Goal: Navigation & Orientation: Go to known website

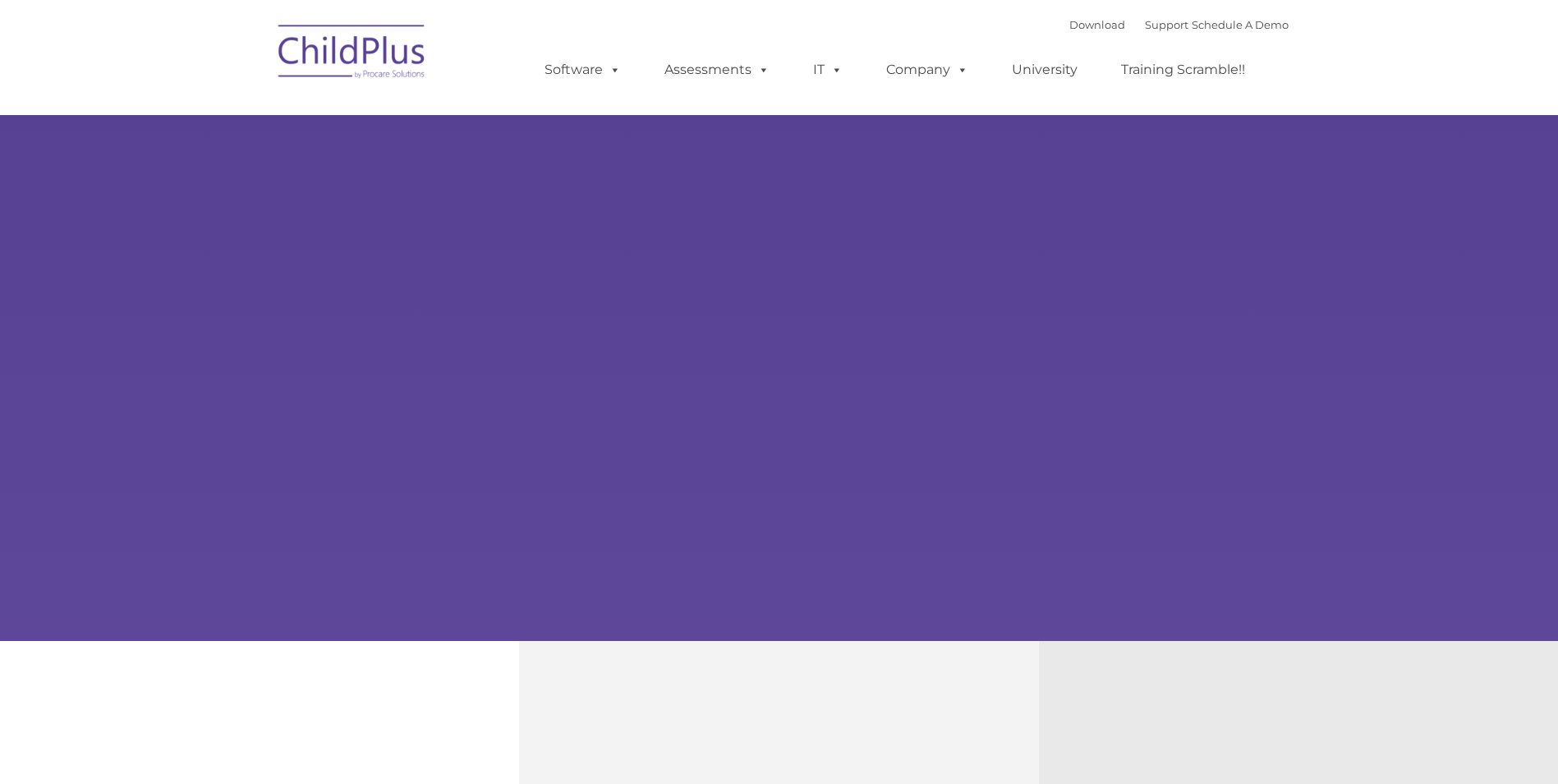
type input ""
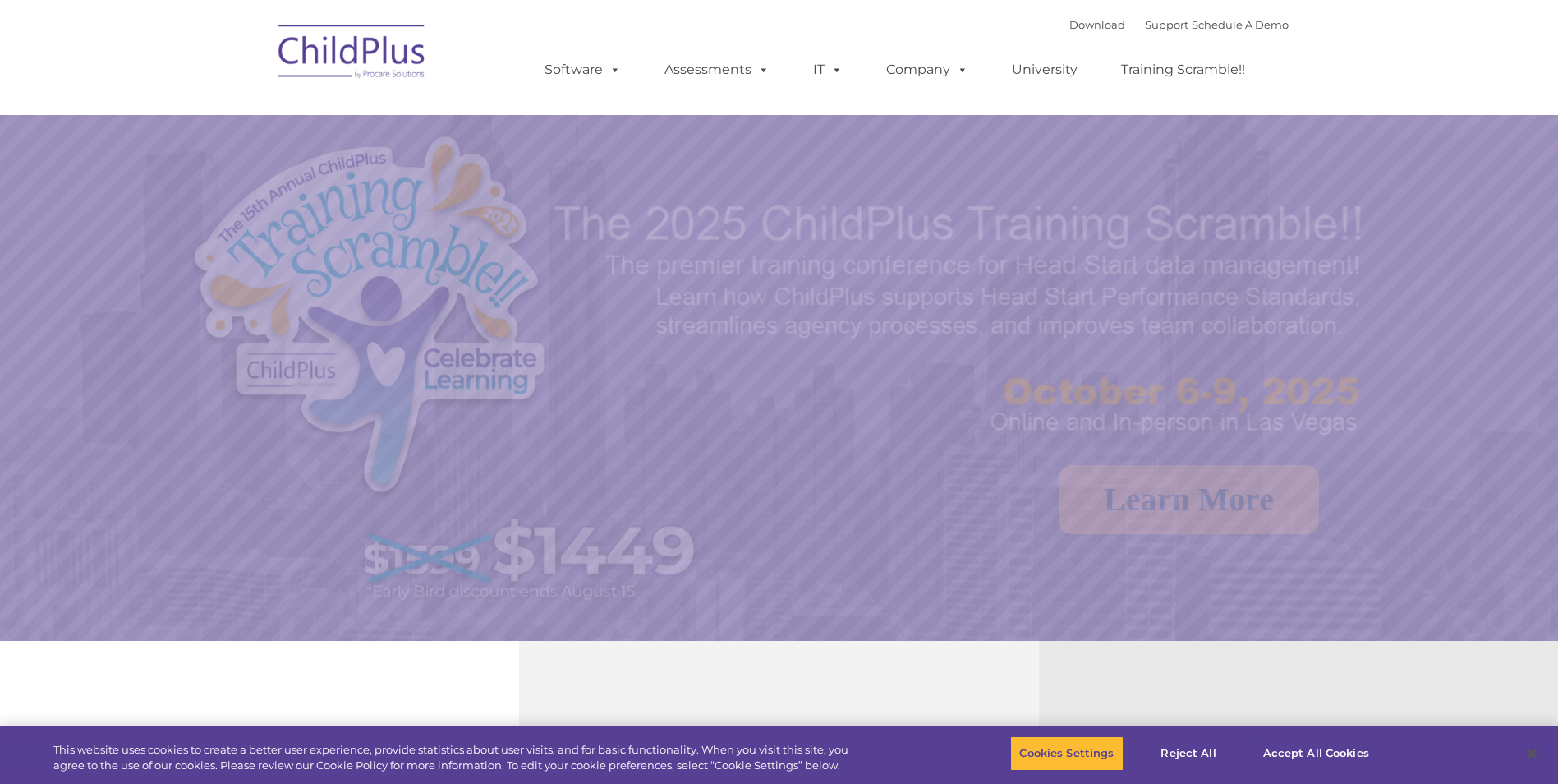
select select "MEDIUM"
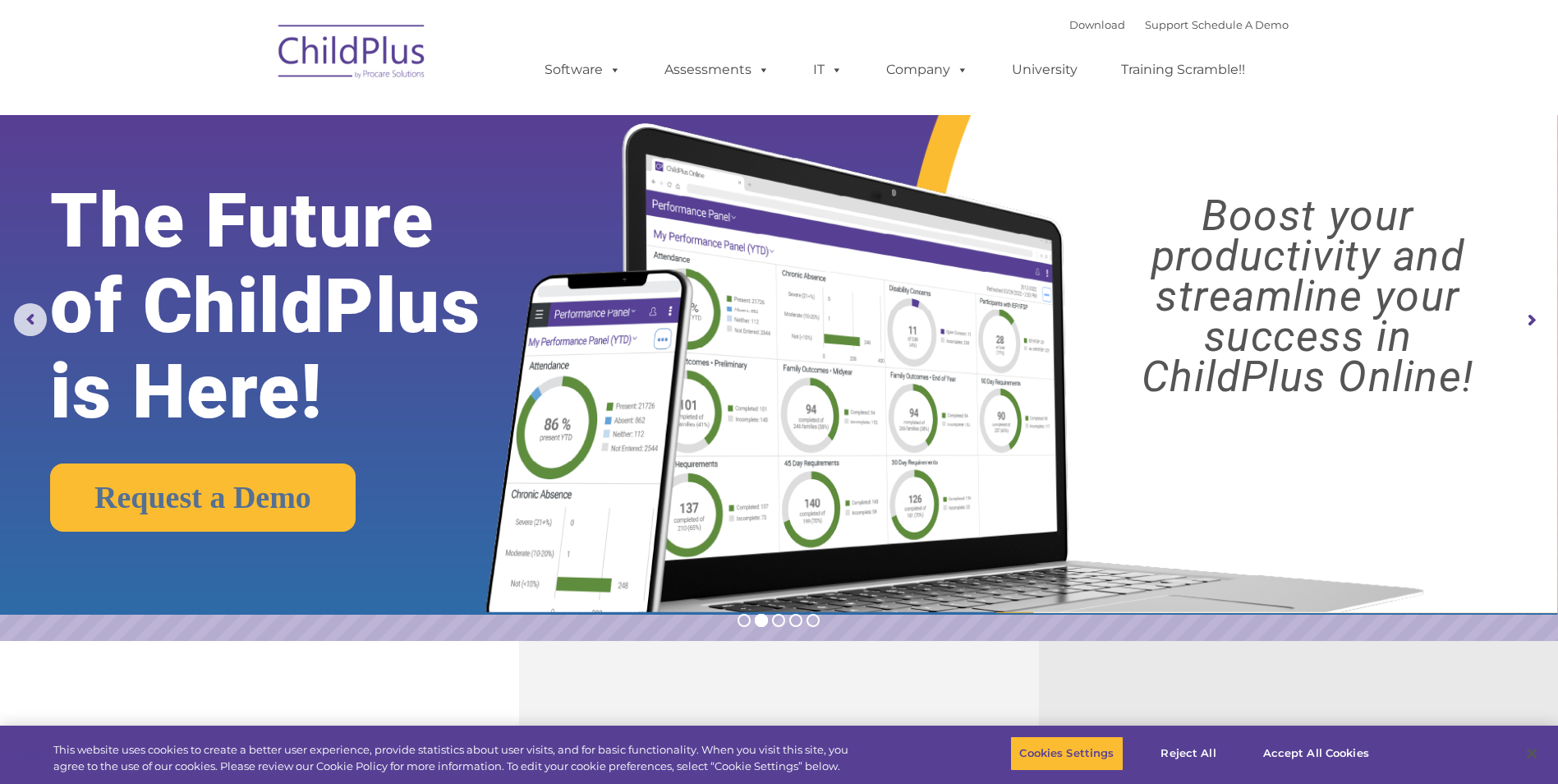
click at [360, 51] on img at bounding box center [352, 54] width 164 height 82
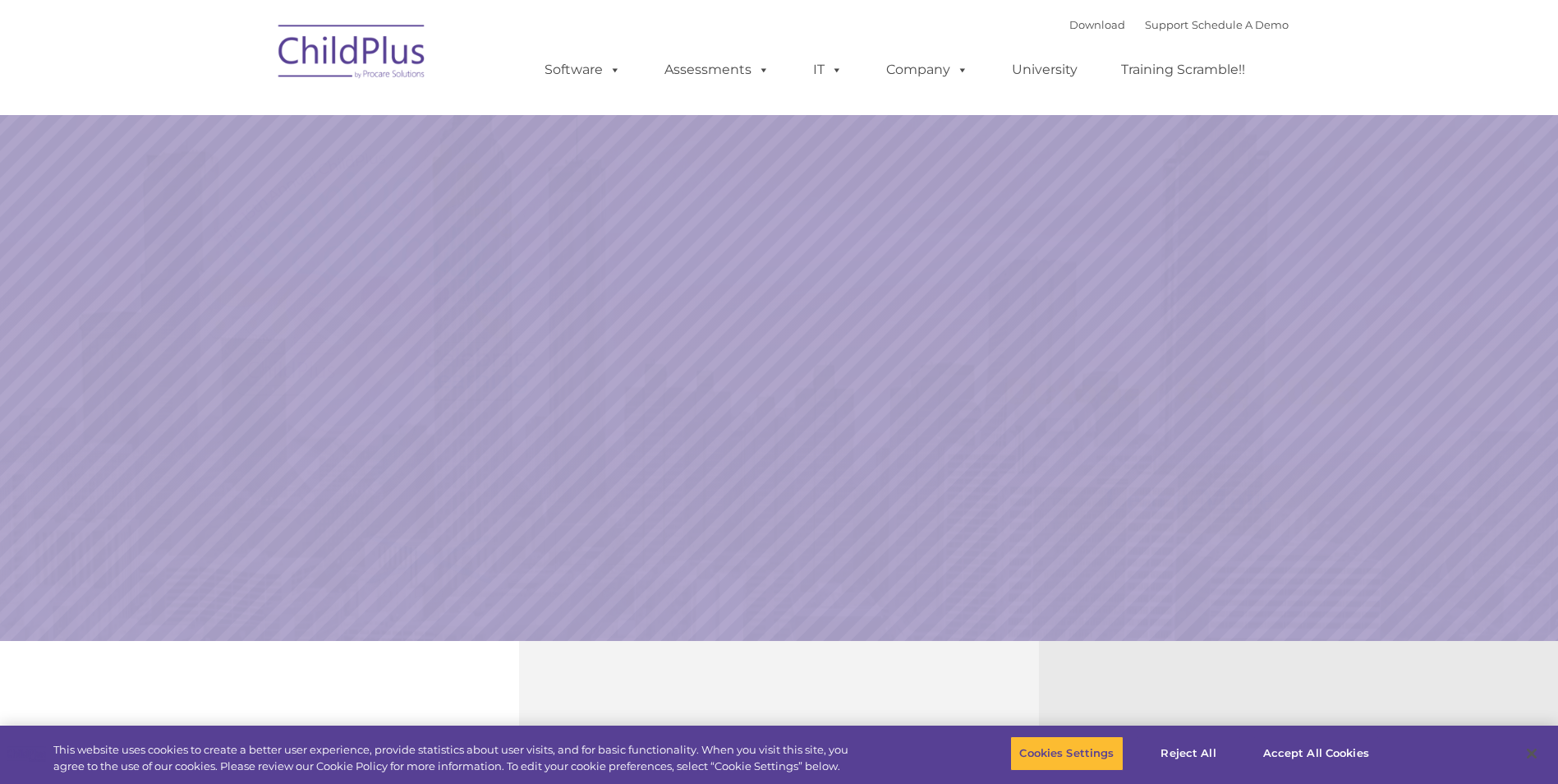
select select "MEDIUM"
